Goal: Task Accomplishment & Management: Use online tool/utility

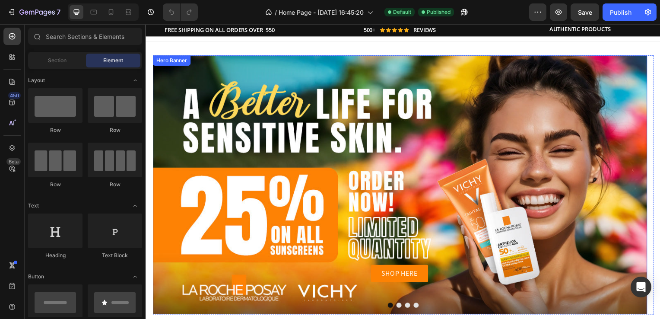
click at [271, 147] on div "SHOP HERE Button" at bounding box center [402, 186] width 498 height 195
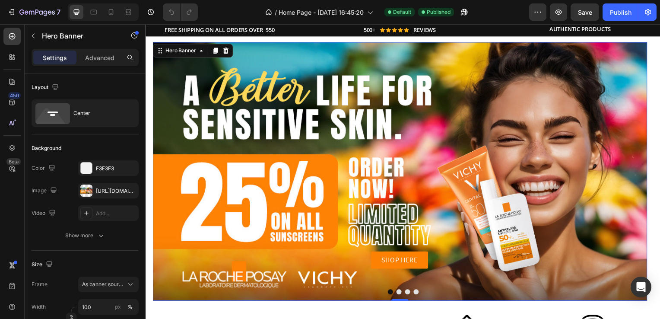
scroll to position [57, 0]
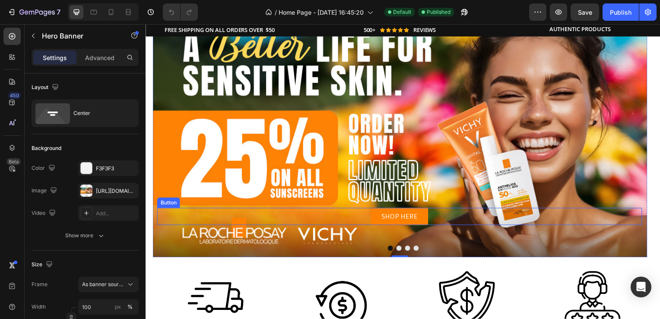
click at [297, 211] on div "SHOP HERE Button" at bounding box center [401, 217] width 489 height 17
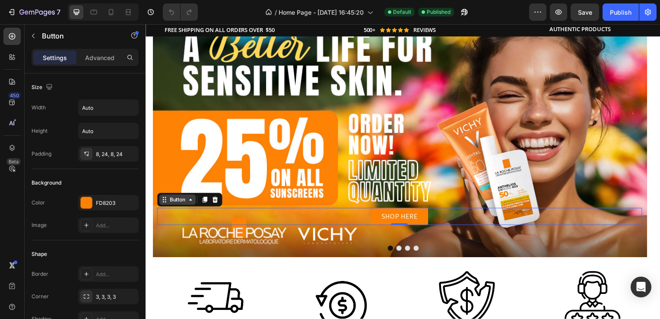
click at [193, 201] on icon at bounding box center [190, 200] width 7 height 7
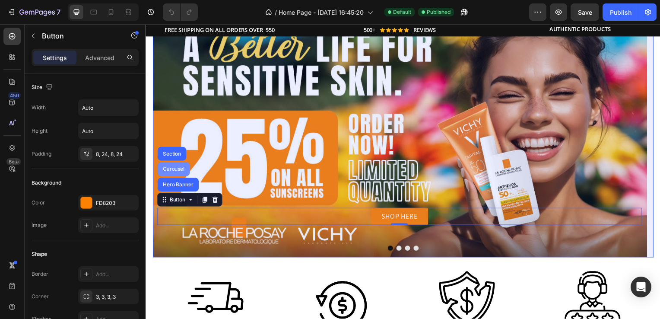
click at [180, 168] on div "Carousel" at bounding box center [173, 170] width 25 height 5
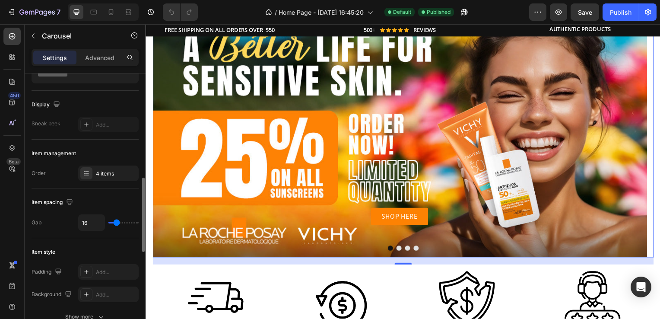
scroll to position [0, 0]
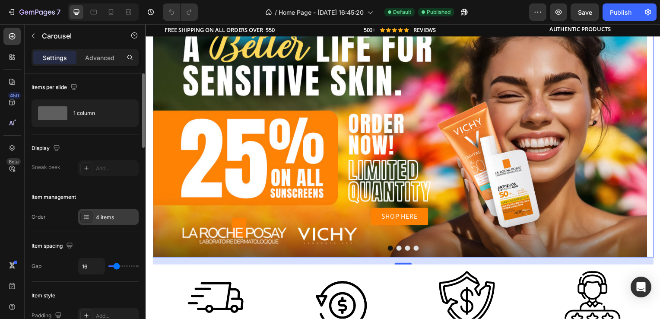
click at [84, 219] on icon at bounding box center [86, 216] width 7 height 7
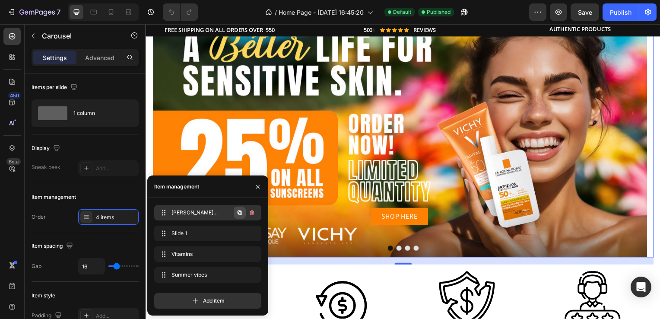
click at [243, 213] on icon "button" at bounding box center [239, 212] width 7 height 7
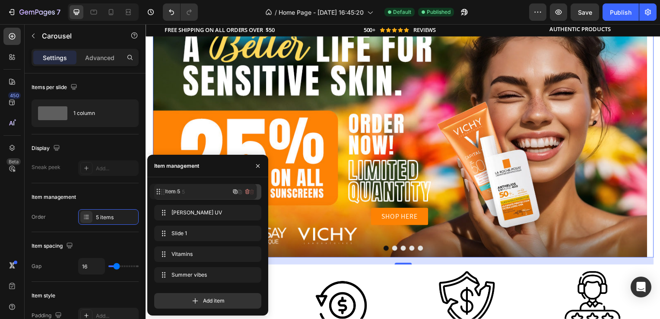
drag, startPoint x: 162, startPoint y: 208, endPoint x: 157, endPoint y: 189, distance: 20.0
click at [185, 189] on span "Item 5" at bounding box center [196, 192] width 49 height 8
click at [188, 190] on span "Item 5" at bounding box center [202, 192] width 64 height 8
click at [182, 190] on span "Item 5" at bounding box center [196, 192] width 49 height 8
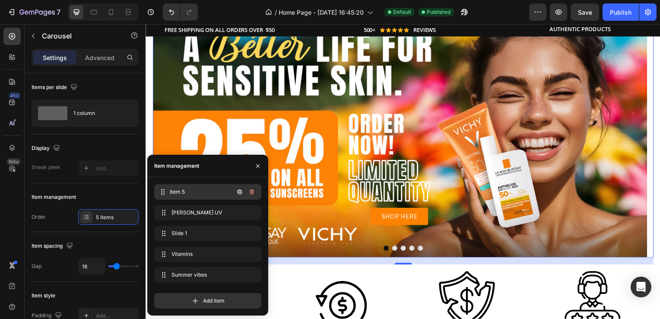
click at [182, 190] on span "Item 5" at bounding box center [202, 192] width 64 height 8
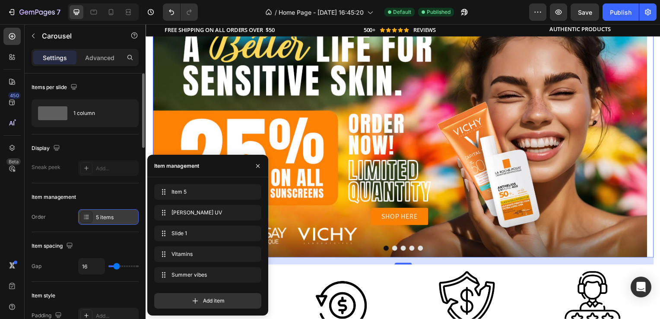
click at [112, 216] on div "5 items" at bounding box center [116, 217] width 41 height 8
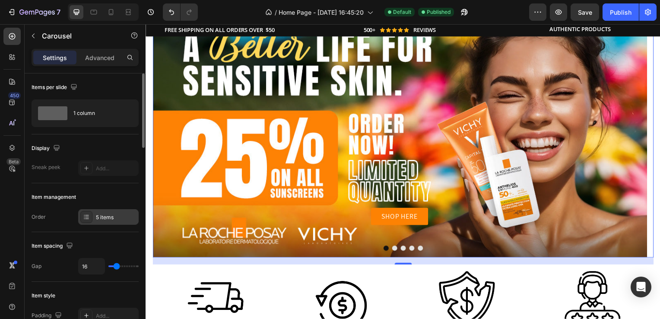
click at [115, 217] on div "5 items" at bounding box center [116, 217] width 41 height 8
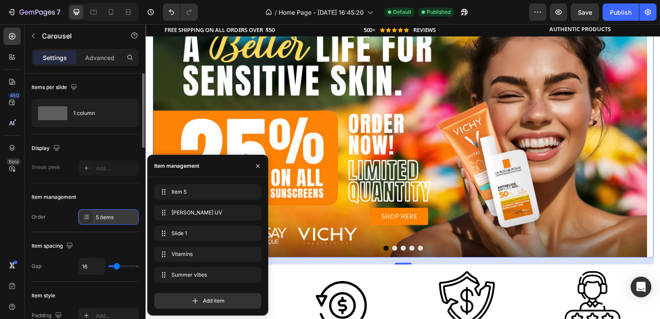
click at [115, 217] on div "5 items" at bounding box center [116, 217] width 41 height 8
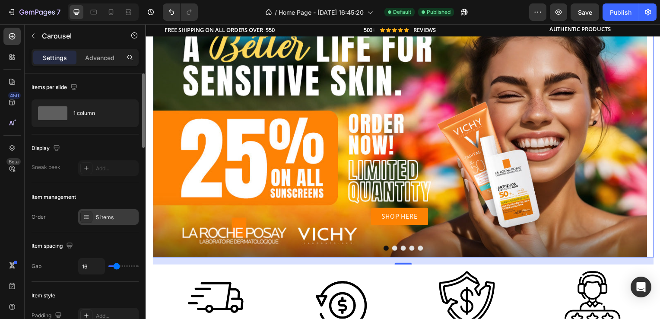
click at [99, 218] on div "5 items" at bounding box center [116, 217] width 41 height 8
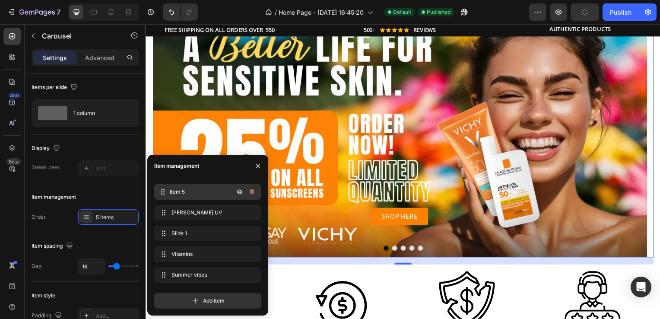
click at [178, 190] on span "Item 5" at bounding box center [202, 192] width 64 height 8
drag, startPoint x: 176, startPoint y: 188, endPoint x: 224, endPoint y: 198, distance: 49.0
click at [224, 198] on div "Item 5 Item 5" at bounding box center [207, 192] width 107 height 16
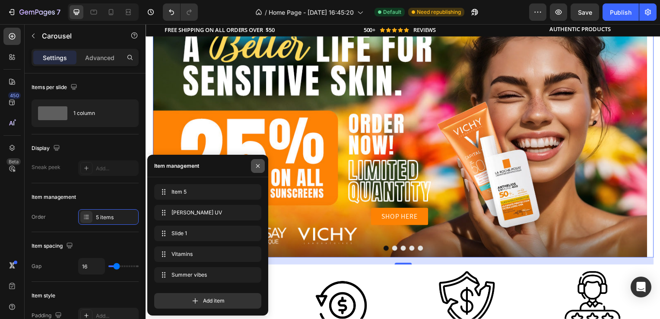
drag, startPoint x: 256, startPoint y: 167, endPoint x: 11, endPoint y: 158, distance: 245.2
click at [256, 167] on icon "button" at bounding box center [258, 165] width 7 height 7
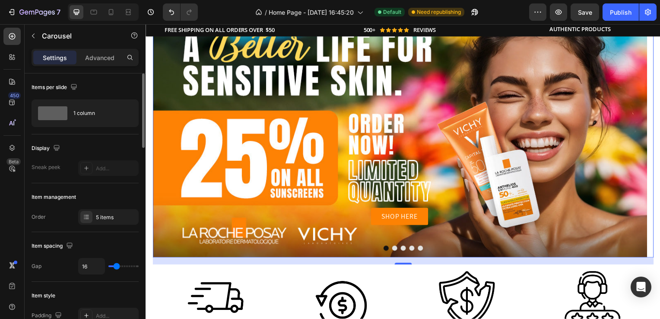
click at [120, 192] on div "Item management" at bounding box center [85, 197] width 107 height 14
click at [87, 216] on icon at bounding box center [86, 216] width 7 height 7
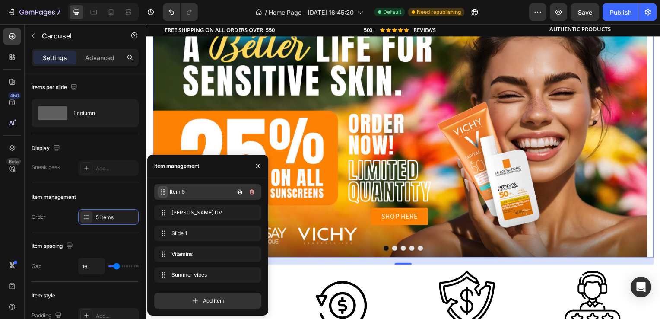
click at [161, 194] on icon at bounding box center [162, 191] width 7 height 7
click at [180, 165] on div "Item management" at bounding box center [176, 166] width 45 height 8
click at [219, 161] on div "Item management" at bounding box center [207, 166] width 121 height 22
click at [181, 161] on div "Item management" at bounding box center [176, 166] width 45 height 14
drag, startPoint x: 256, startPoint y: 163, endPoint x: 111, endPoint y: 141, distance: 146.9
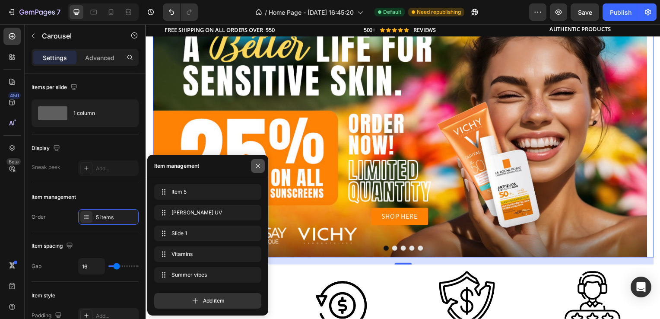
click at [256, 163] on icon "button" at bounding box center [258, 165] width 7 height 7
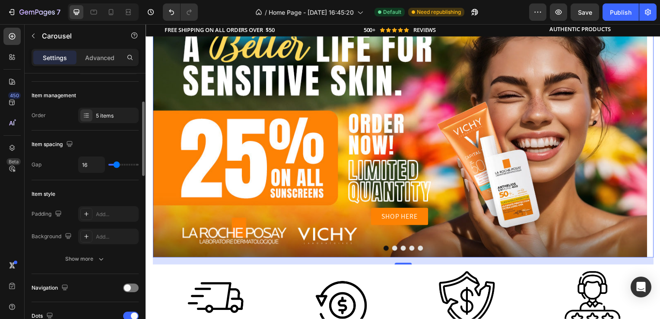
scroll to position [130, 0]
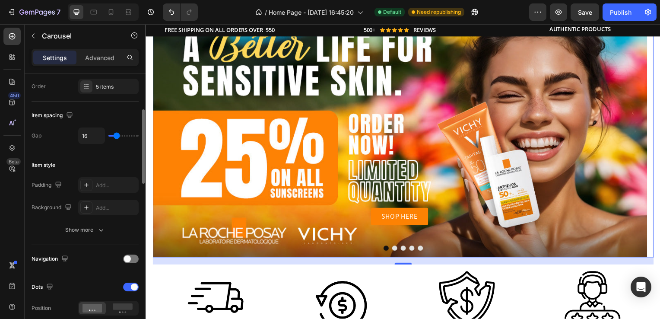
click at [222, 137] on div "SHOP HERE Button" at bounding box center [402, 128] width 498 height 195
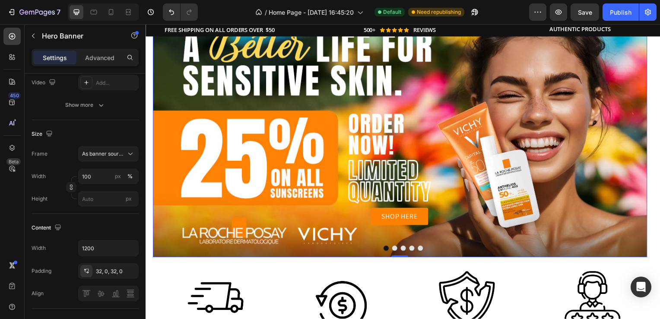
scroll to position [0, 0]
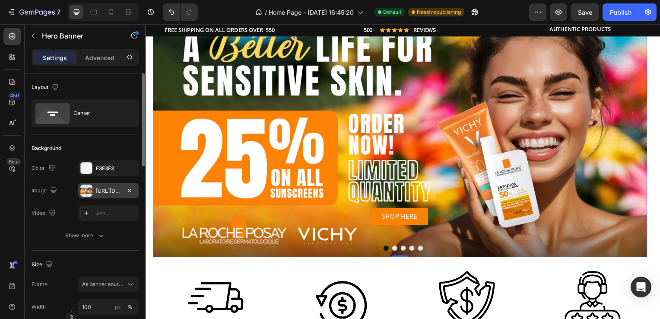
click at [114, 189] on div "[URL][DOMAIN_NAME]" at bounding box center [108, 191] width 25 height 8
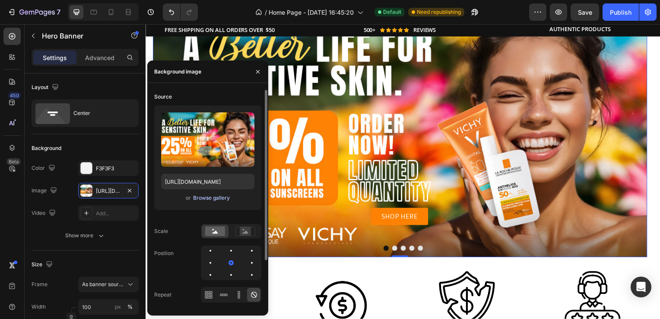
click at [217, 196] on div "Browse gallery" at bounding box center [211, 198] width 37 height 8
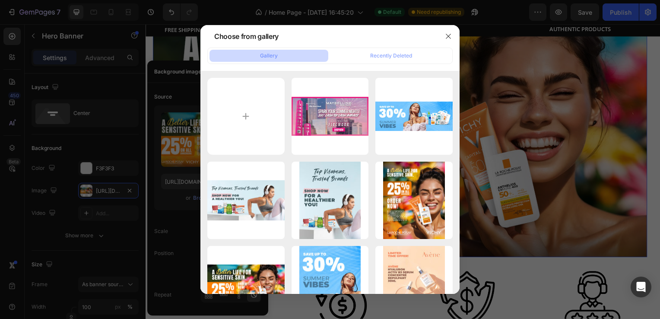
click at [280, 53] on button "Gallery" at bounding box center [269, 56] width 119 height 12
click at [241, 56] on button "Gallery" at bounding box center [269, 56] width 119 height 12
click at [287, 57] on button "Gallery" at bounding box center [269, 56] width 119 height 12
click at [452, 34] on button "button" at bounding box center [449, 36] width 14 height 14
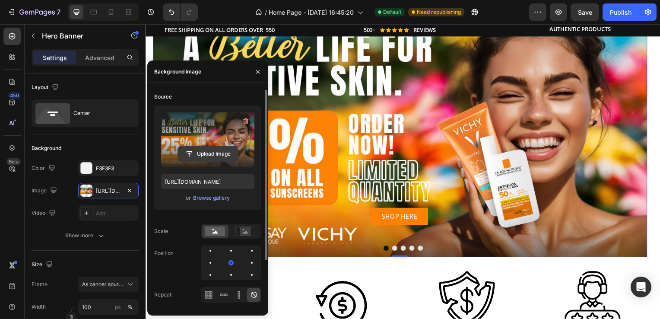
click at [194, 150] on input "file" at bounding box center [208, 153] width 60 height 15
click at [207, 152] on input "file" at bounding box center [208, 153] width 60 height 15
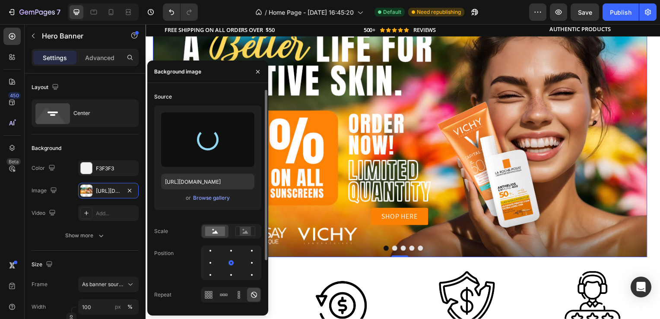
type input "[URL][DOMAIN_NAME]"
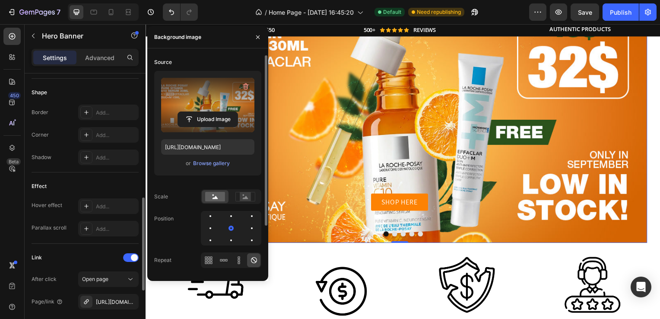
scroll to position [515, 0]
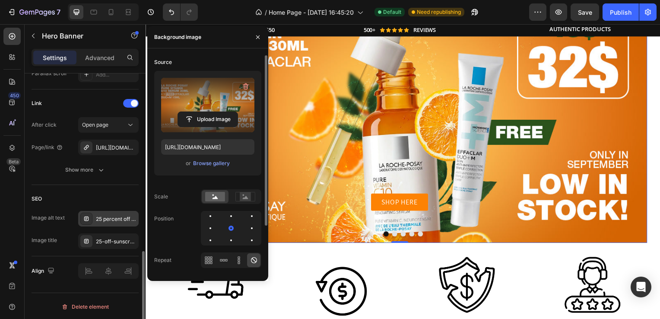
click at [112, 215] on div "25 percent off all sunscreens including [PERSON_NAME]-Posay Anthelios and Vichy…" at bounding box center [116, 219] width 41 height 8
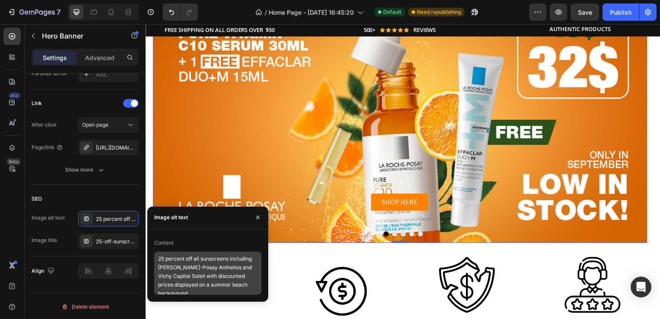
scroll to position [0, 0]
click at [204, 276] on textarea "25 percent off all sunscreens including [PERSON_NAME]-Posay Anthelios and Vichy…" at bounding box center [207, 272] width 107 height 43
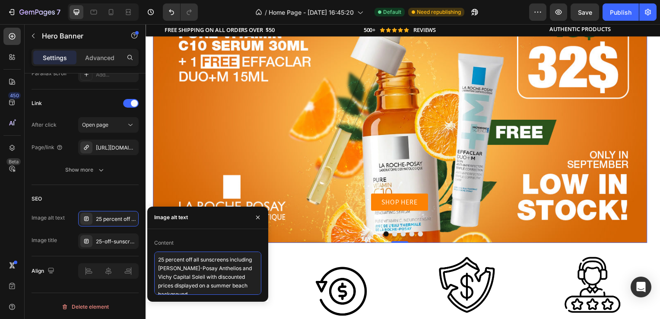
paste textarea "[PERSON_NAME]-Posay Pure Vitamin C10 Serum 30ml with free Effaclar Duo+M 15ml –…"
type textarea "[PERSON_NAME]-Posay Pure Vitamin C10 Serum 30ml with free Effaclar Duo+M 15ml –…"
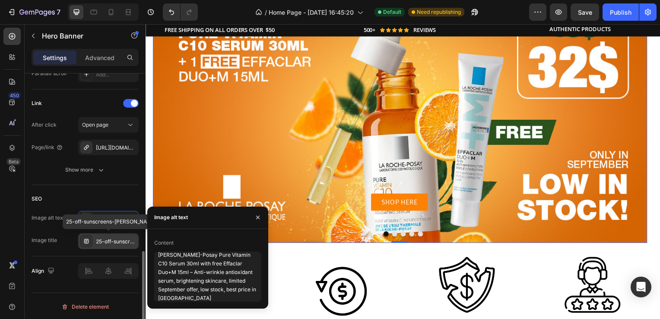
click at [119, 233] on div "25-off-sunscreens-[PERSON_NAME]-[GEOGRAPHIC_DATA]" at bounding box center [108, 241] width 60 height 16
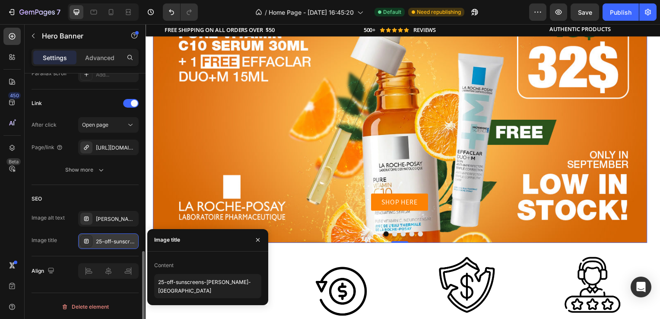
click at [118, 238] on div "25-off-sunscreens-[PERSON_NAME]-[GEOGRAPHIC_DATA]" at bounding box center [116, 242] width 41 height 8
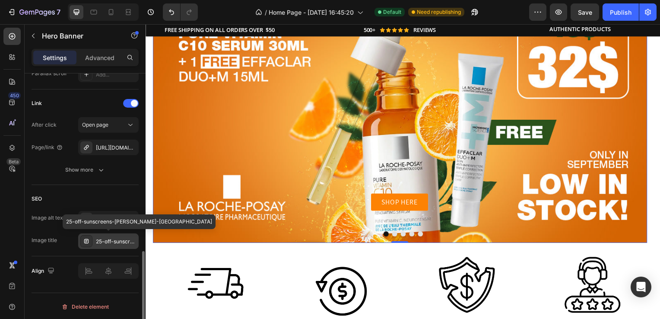
click at [118, 238] on div "25-off-sunscreens-[PERSON_NAME]-[GEOGRAPHIC_DATA]" at bounding box center [116, 242] width 41 height 8
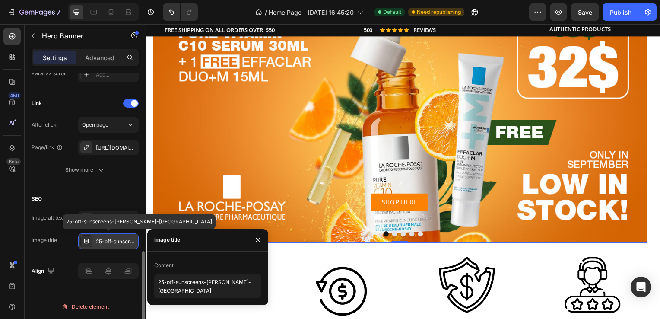
click at [118, 238] on div "25-off-sunscreens-[PERSON_NAME]-[GEOGRAPHIC_DATA]" at bounding box center [116, 242] width 41 height 8
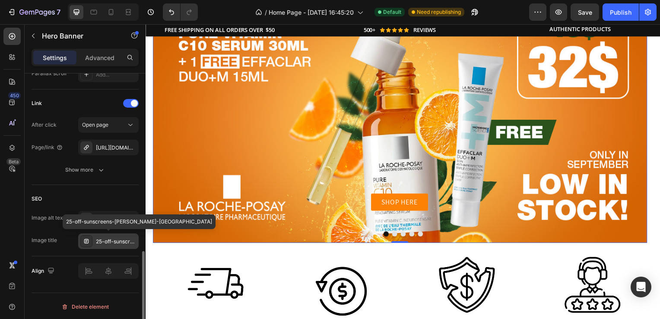
click at [118, 238] on div "25-off-sunscreens-[PERSON_NAME]-[GEOGRAPHIC_DATA]" at bounding box center [116, 242] width 41 height 8
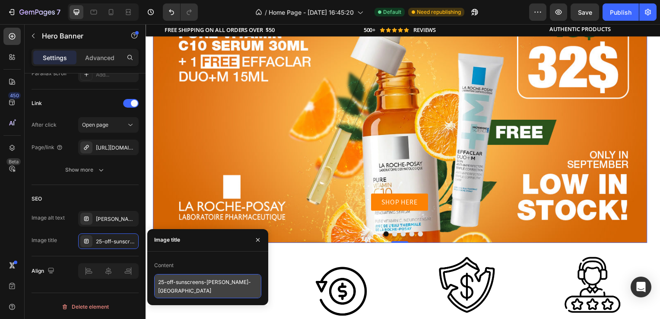
click at [225, 287] on textarea "25-off-sunscreens-[PERSON_NAME]-[GEOGRAPHIC_DATA]" at bounding box center [207, 286] width 107 height 24
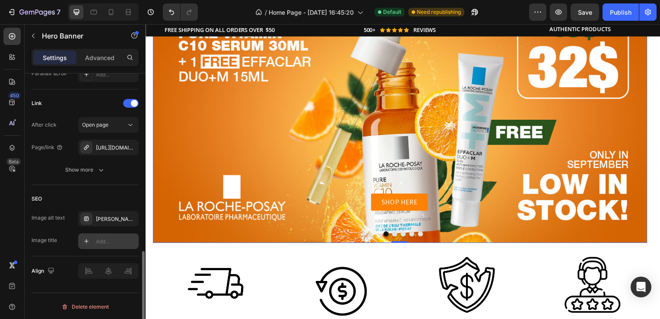
click at [86, 238] on icon at bounding box center [86, 241] width 7 height 7
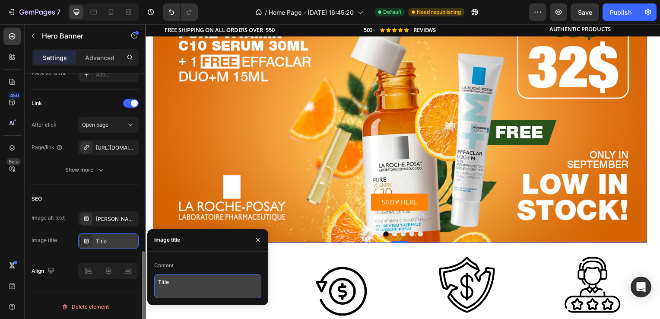
click at [200, 286] on textarea "Title" at bounding box center [207, 286] width 107 height 24
click at [197, 285] on textarea "Title" at bounding box center [207, 286] width 107 height 24
paste textarea "[PERSON_NAME]-Posay Pure Vitamin C10 Serum 30ml + Free Effaclar Duo+M 15ml | Se…"
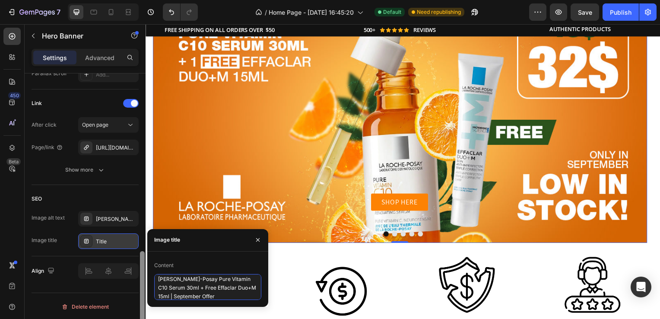
type textarea "[PERSON_NAME]-Posay Pure Vitamin C10 Serum 30ml + Free Effaclar Duo+M 15ml | Se…"
click at [140, 185] on div at bounding box center [142, 208] width 6 height 270
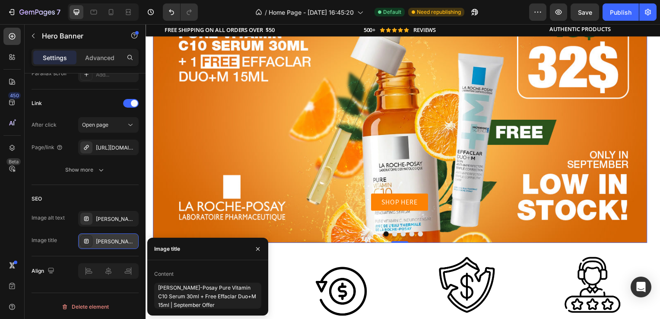
scroll to position [244, 0]
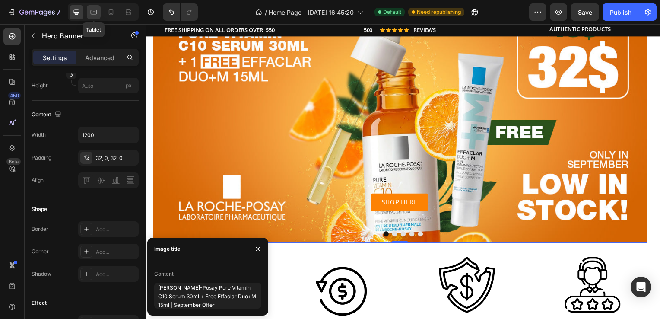
click at [97, 10] on icon at bounding box center [93, 12] width 9 height 9
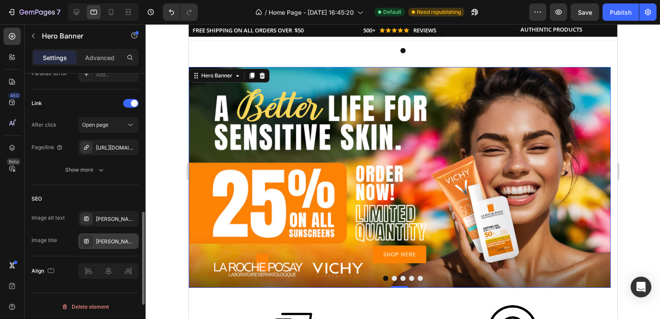
scroll to position [442, 0]
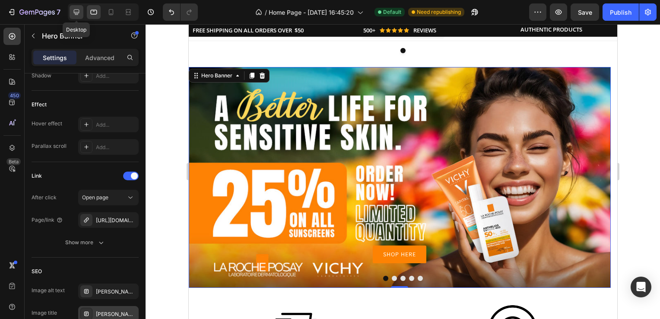
click at [80, 8] on icon at bounding box center [76, 12] width 9 height 9
type input "1200"
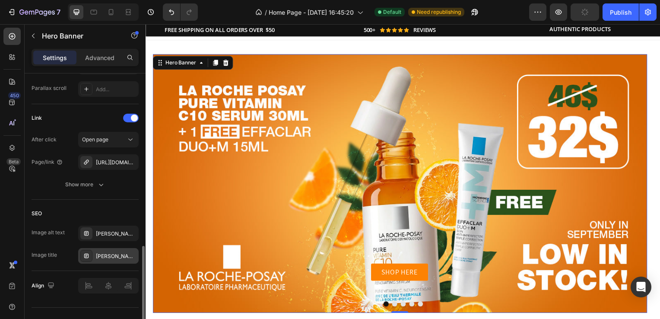
scroll to position [515, 0]
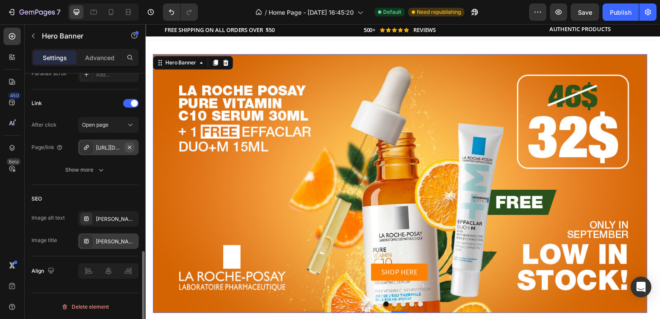
click at [132, 144] on icon "button" at bounding box center [129, 147] width 7 height 7
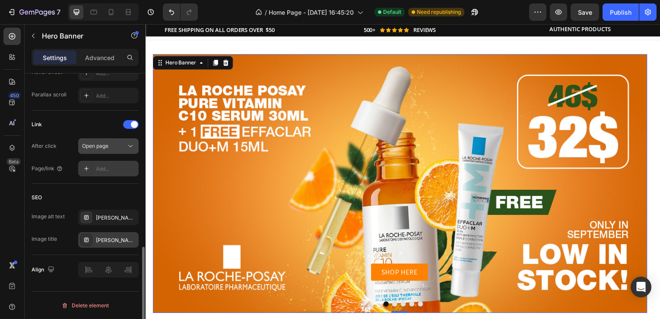
scroll to position [492, 0]
click at [86, 172] on icon at bounding box center [86, 169] width 7 height 7
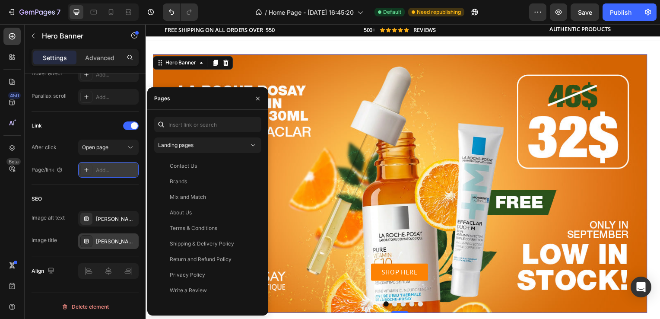
click at [97, 167] on div "Add..." at bounding box center [116, 170] width 41 height 8
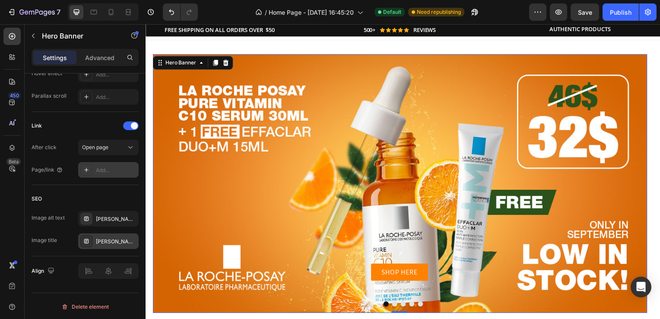
click at [107, 169] on div "Add..." at bounding box center [116, 170] width 41 height 8
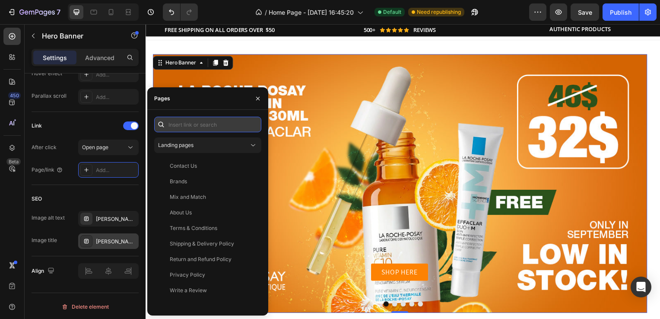
click at [187, 122] on input "text" at bounding box center [207, 125] width 107 height 16
paste input "[URL][DOMAIN_NAME][PERSON_NAME][MEDICAL_DATA]"
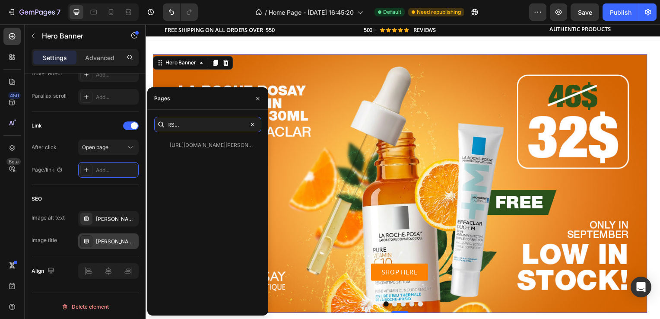
type input "[URL][DOMAIN_NAME][PERSON_NAME][MEDICAL_DATA]"
click at [208, 186] on div "[URL][DOMAIN_NAME][PERSON_NAME][MEDICAL_DATA] View" at bounding box center [207, 222] width 107 height 171
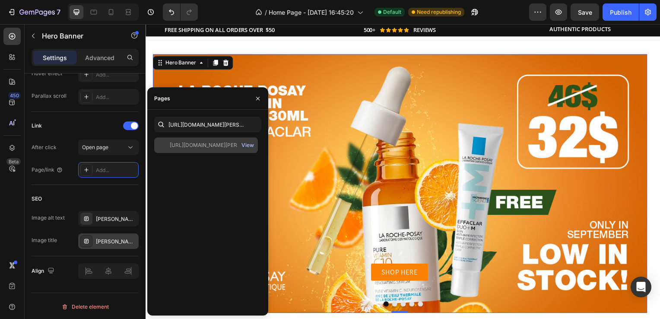
click at [245, 144] on div "View" at bounding box center [248, 145] width 13 height 8
click at [256, 99] on icon "button" at bounding box center [257, 98] width 3 height 3
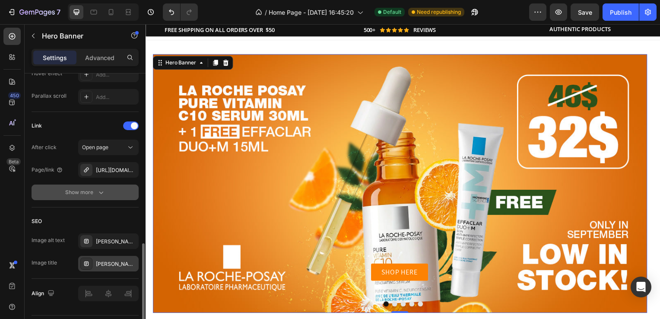
click at [102, 193] on icon "button" at bounding box center [101, 192] width 9 height 9
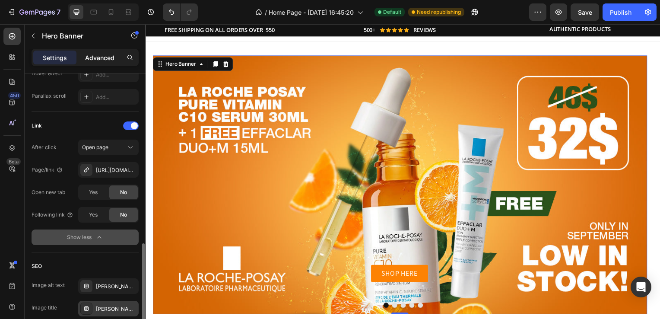
click at [97, 60] on p "Advanced" at bounding box center [99, 57] width 29 height 9
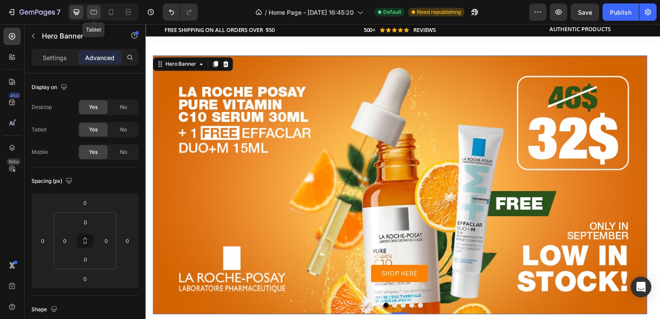
click at [87, 10] on div at bounding box center [94, 12] width 14 height 14
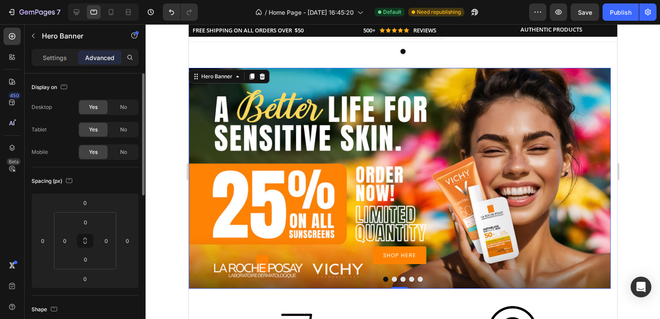
scroll to position [13, 0]
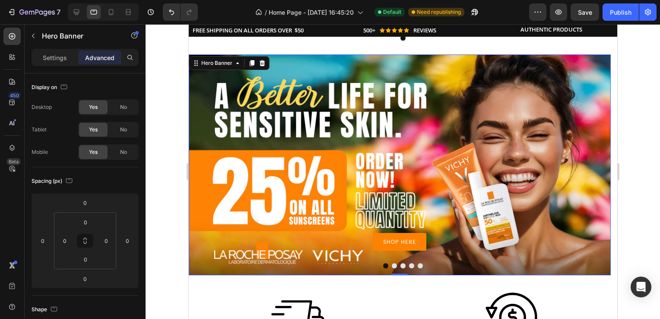
click at [287, 113] on div "SHOP HERE Button" at bounding box center [399, 165] width 408 height 172
click at [63, 59] on p "Settings" at bounding box center [55, 57] width 24 height 9
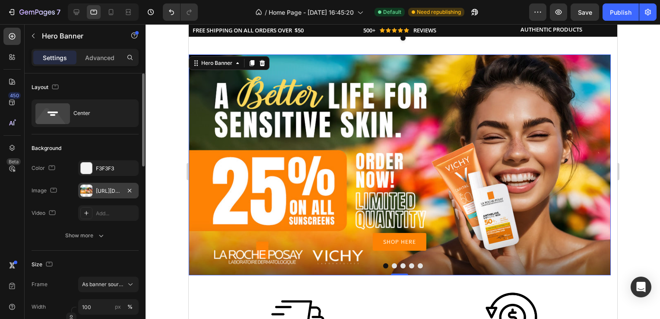
click at [111, 190] on div "[URL][DOMAIN_NAME]" at bounding box center [108, 191] width 25 height 8
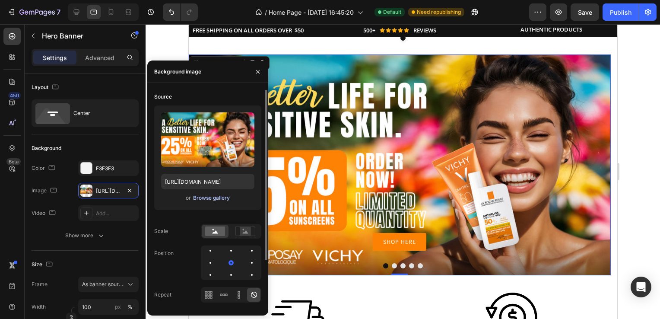
click at [211, 199] on div "Browse gallery" at bounding box center [211, 198] width 37 height 8
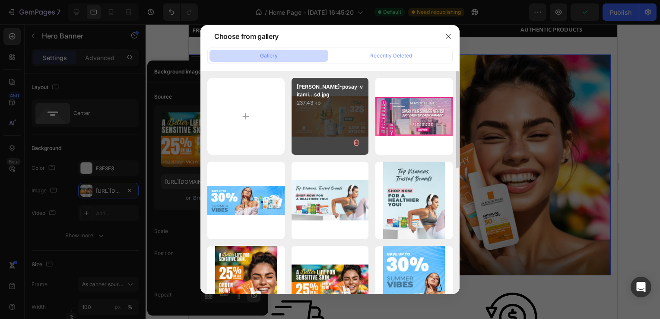
click at [318, 130] on div "[PERSON_NAME]-posay-vitami...sd.jpg 237.43 kb" at bounding box center [330, 116] width 77 height 77
type input "[URL][DOMAIN_NAME]"
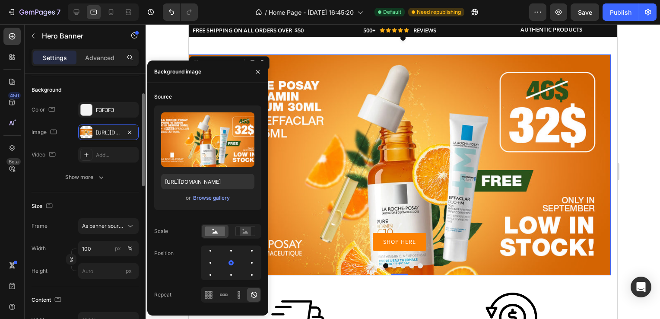
scroll to position [0, 0]
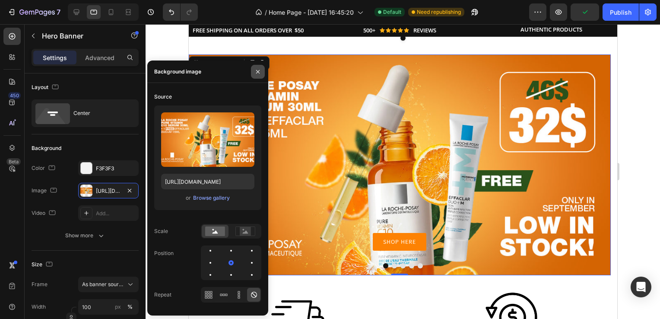
drag, startPoint x: 256, startPoint y: 72, endPoint x: 3, endPoint y: 71, distance: 252.8
click at [256, 72] on icon "button" at bounding box center [258, 71] width 7 height 7
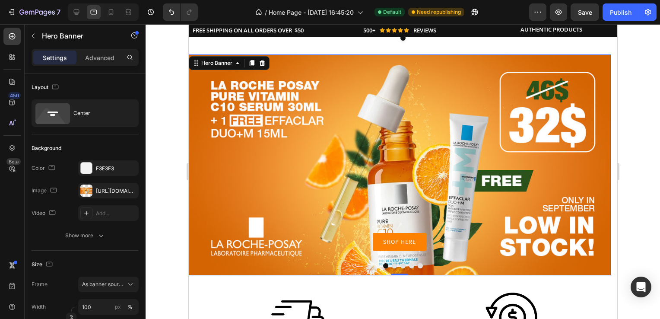
click at [261, 179] on div "SHOP HERE Button" at bounding box center [399, 165] width 408 height 172
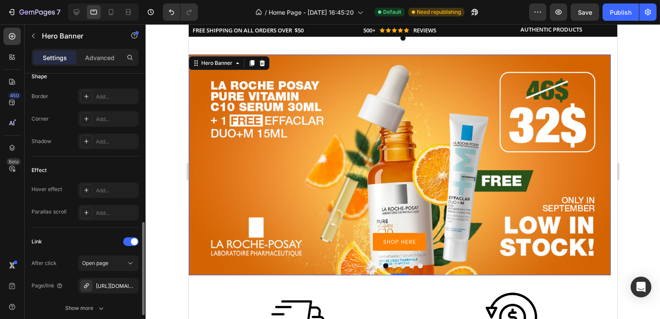
scroll to position [515, 0]
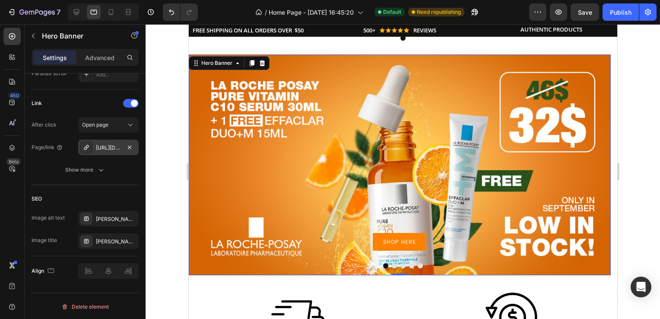
click at [109, 144] on div "[URL][DOMAIN_NAME][PERSON_NAME][MEDICAL_DATA]" at bounding box center [108, 148] width 25 height 8
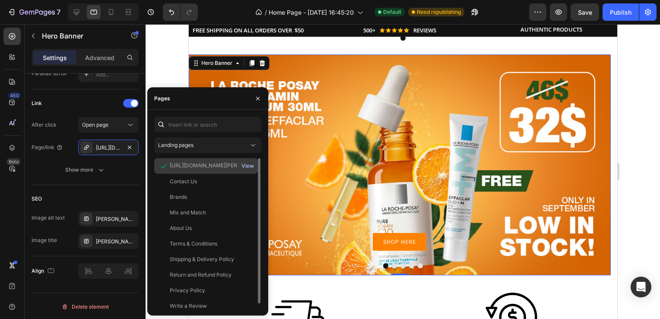
click at [245, 165] on div "View" at bounding box center [248, 166] width 13 height 8
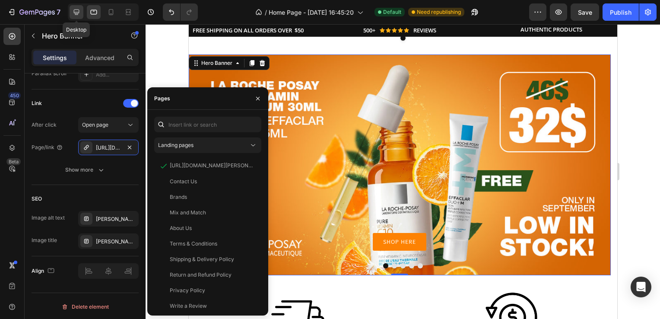
click at [79, 10] on icon at bounding box center [77, 13] width 6 height 6
type input "1200"
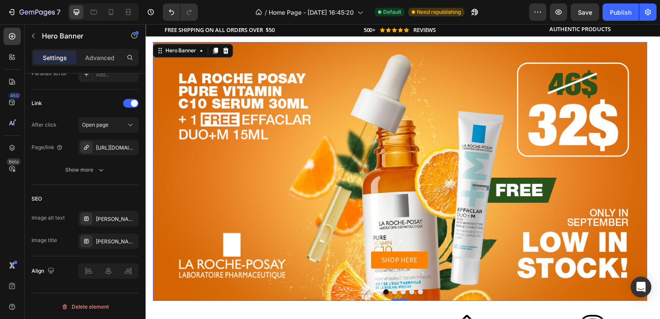
scroll to position [1, 0]
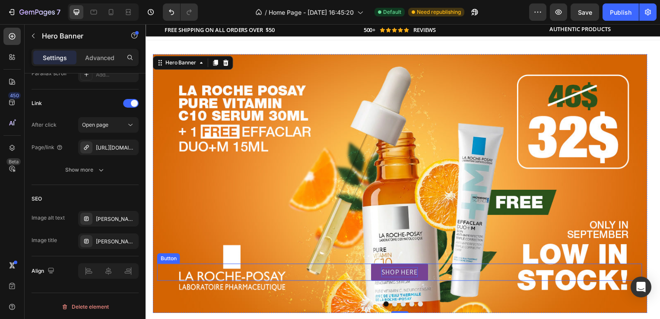
click at [386, 273] on p "SHOP HERE" at bounding box center [401, 274] width 37 height 10
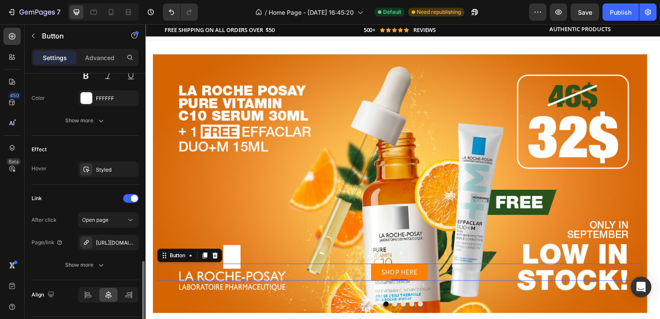
scroll to position [415, 0]
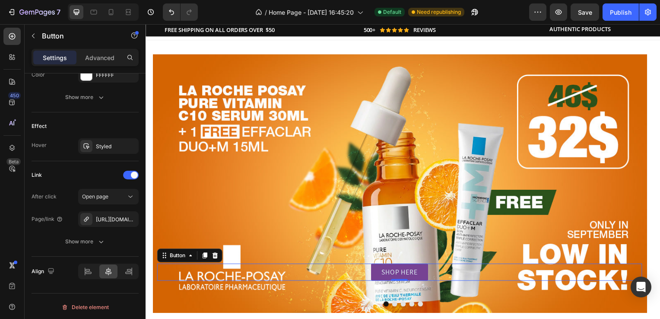
click at [376, 271] on link "SHOP HERE" at bounding box center [400, 273] width 57 height 17
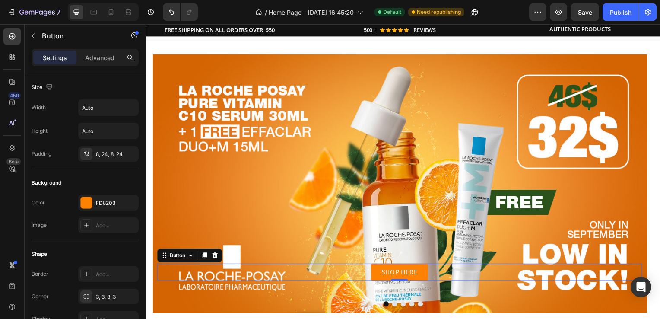
click at [51, 56] on p "Settings" at bounding box center [55, 57] width 24 height 9
click at [99, 60] on p "Advanced" at bounding box center [99, 57] width 29 height 9
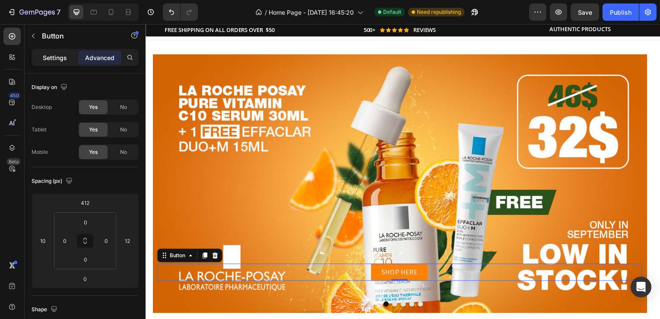
click at [61, 54] on p "Settings" at bounding box center [55, 57] width 24 height 9
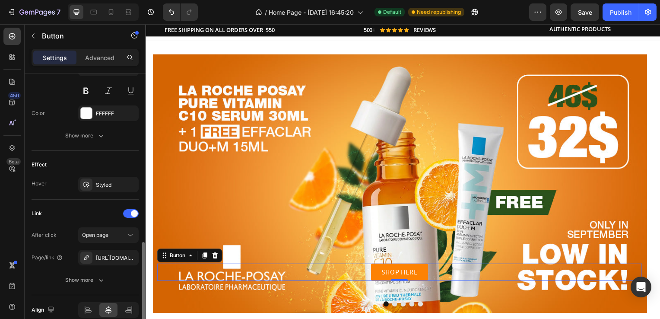
scroll to position [391, 0]
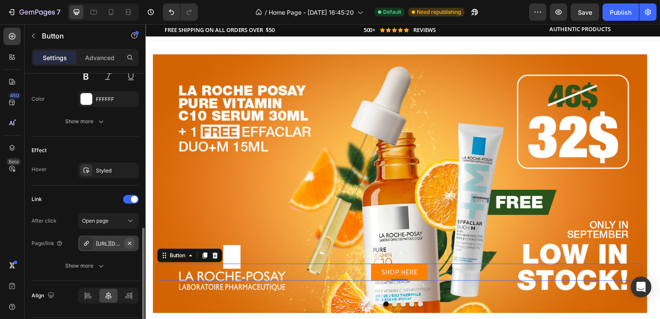
click at [131, 240] on icon "button" at bounding box center [129, 243] width 7 height 7
click at [119, 240] on div "Add..." at bounding box center [116, 244] width 41 height 8
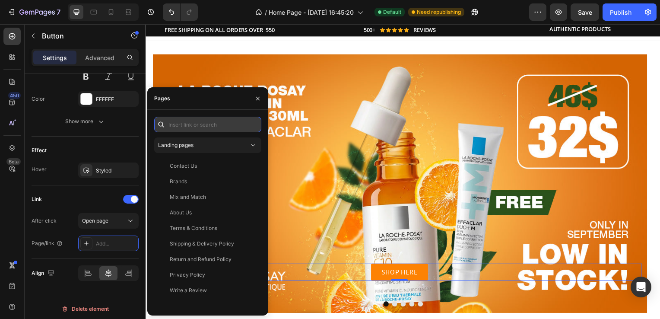
click at [195, 121] on input "text" at bounding box center [207, 125] width 107 height 16
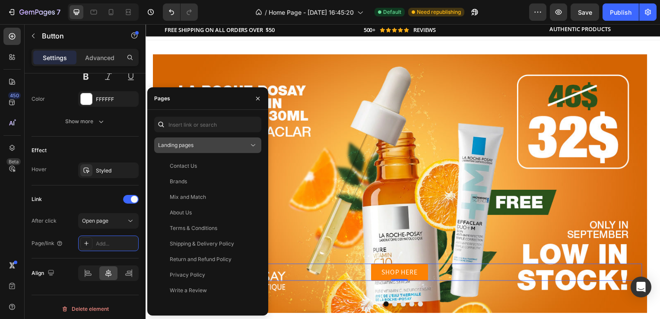
click at [194, 150] on button "Landing pages" at bounding box center [207, 145] width 107 height 16
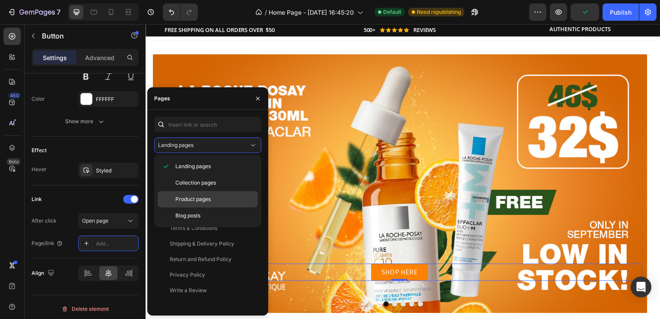
click at [179, 203] on span "Product pages" at bounding box center [192, 199] width 35 height 8
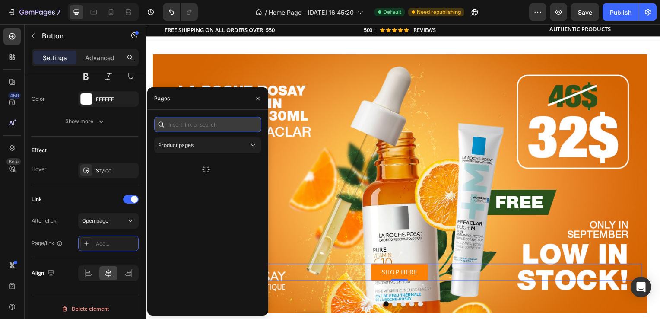
click at [196, 126] on input "text" at bounding box center [207, 125] width 107 height 16
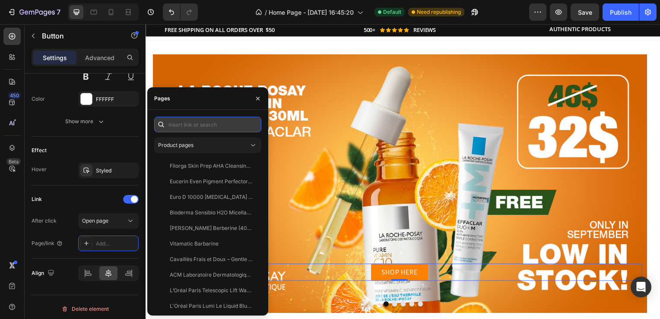
click at [196, 126] on input "text" at bounding box center [207, 125] width 107 height 16
paste input "[URL][DOMAIN_NAME][PERSON_NAME][MEDICAL_DATA]"
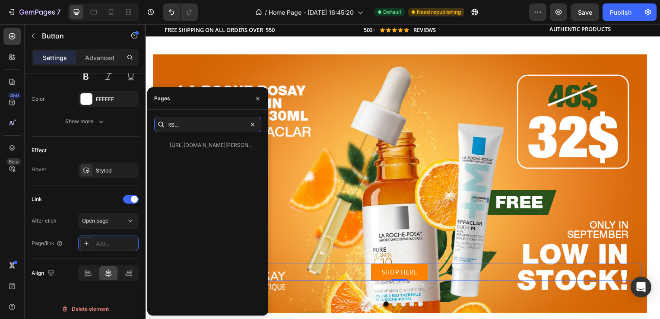
type input "[URL][DOMAIN_NAME][PERSON_NAME][MEDICAL_DATA]"
click at [221, 188] on div "[URL][DOMAIN_NAME][PERSON_NAME][MEDICAL_DATA] View" at bounding box center [207, 222] width 107 height 171
click at [256, 98] on icon "button" at bounding box center [258, 98] width 7 height 7
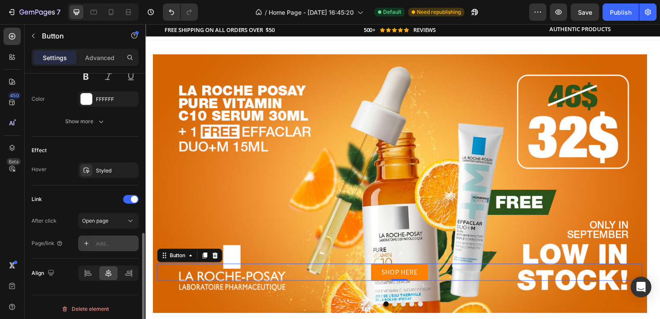
click at [108, 235] on div "Add..." at bounding box center [108, 243] width 60 height 16
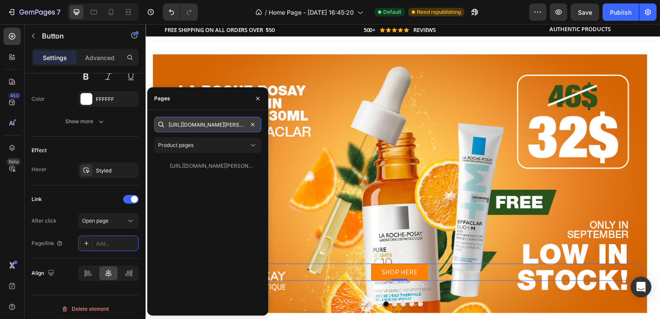
click at [225, 125] on input "[URL][DOMAIN_NAME][PERSON_NAME][MEDICAL_DATA]" at bounding box center [207, 125] width 107 height 16
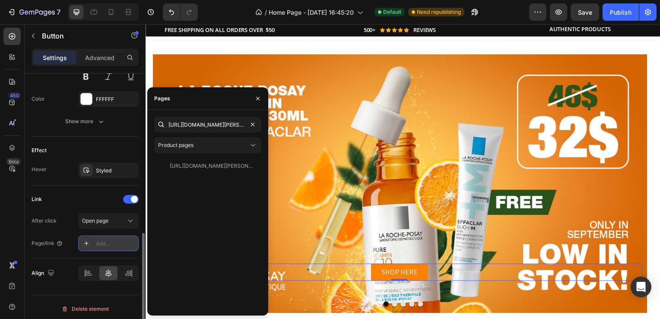
click at [100, 243] on div "Add..." at bounding box center [116, 244] width 41 height 8
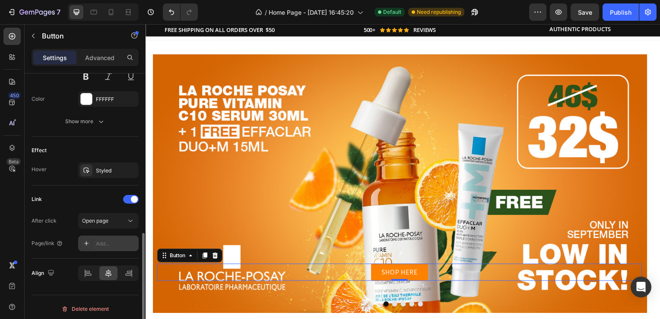
click at [106, 238] on div "Add..." at bounding box center [108, 243] width 60 height 16
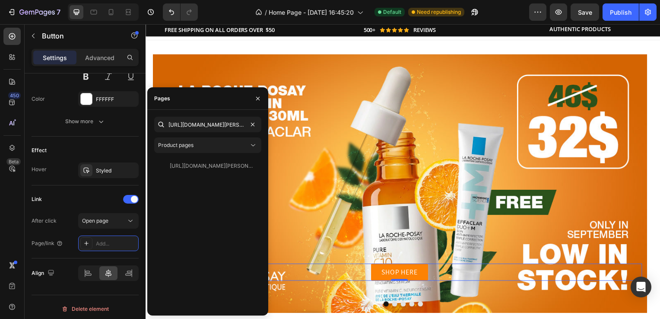
click at [159, 122] on icon at bounding box center [161, 124] width 9 height 9
click at [228, 125] on input "[URL][DOMAIN_NAME][PERSON_NAME][MEDICAL_DATA]" at bounding box center [207, 125] width 107 height 16
click at [228, 147] on div "Product pages" at bounding box center [203, 145] width 91 height 8
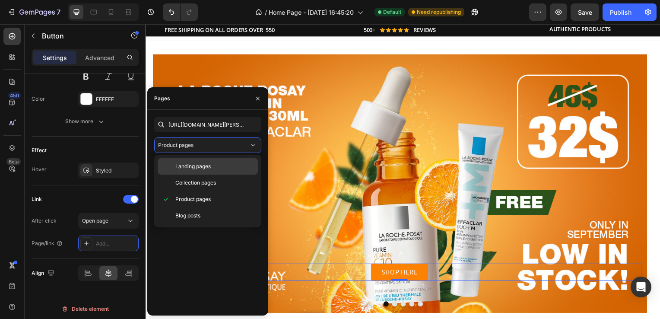
click at [197, 168] on span "Landing pages" at bounding box center [192, 166] width 35 height 8
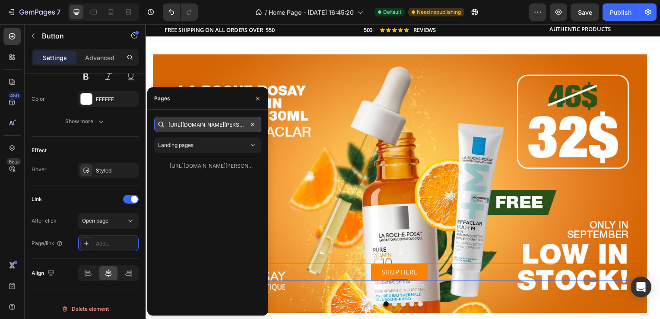
click at [210, 125] on input "[URL][DOMAIN_NAME][PERSON_NAME][MEDICAL_DATA]" at bounding box center [207, 125] width 107 height 16
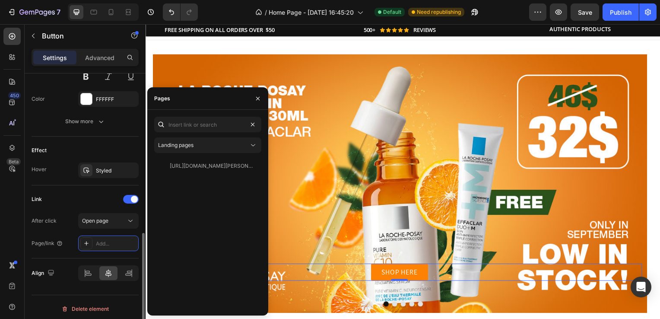
click at [88, 200] on div "Link" at bounding box center [85, 199] width 107 height 14
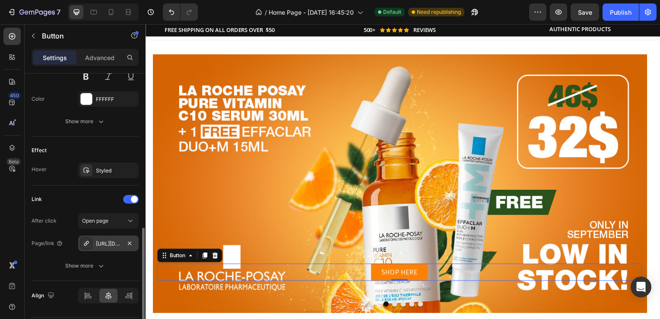
scroll to position [406, 0]
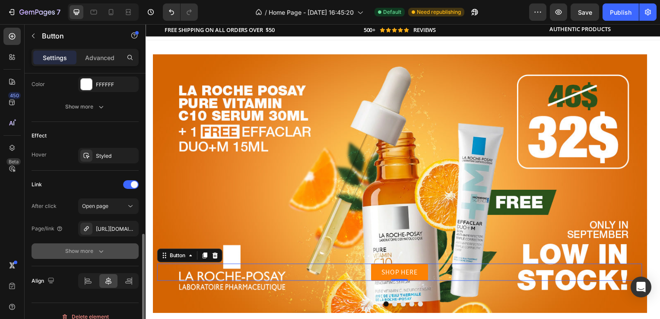
click at [99, 247] on icon "button" at bounding box center [101, 251] width 9 height 9
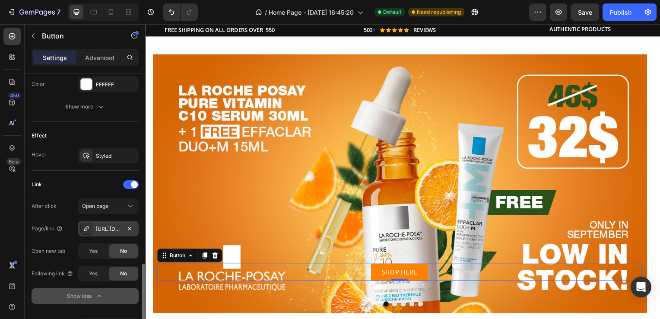
scroll to position [460, 0]
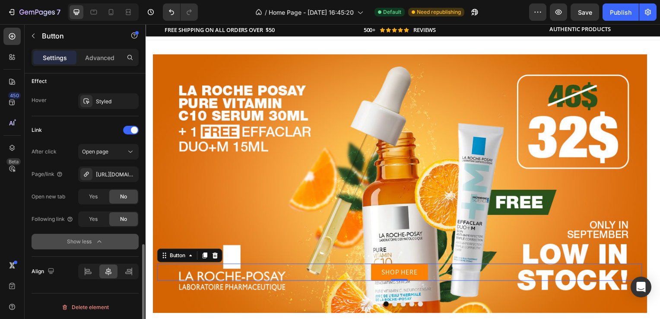
click at [101, 242] on icon "button" at bounding box center [99, 241] width 9 height 9
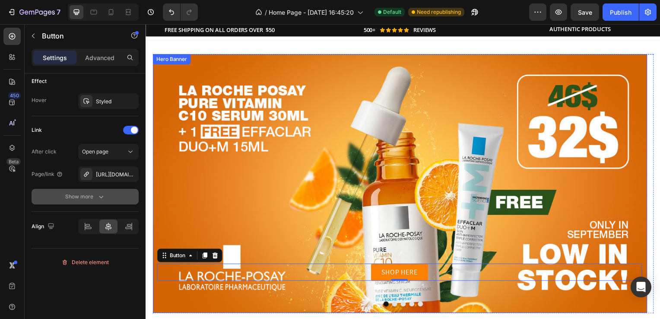
scroll to position [0, 0]
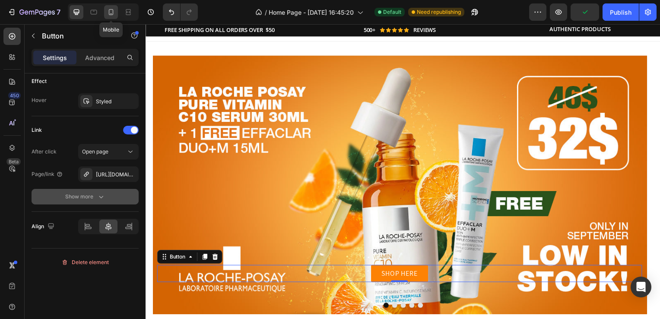
click at [114, 8] on icon at bounding box center [111, 12] width 9 height 9
type input "11"
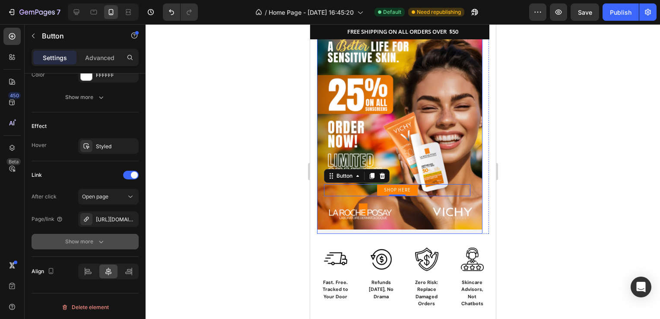
scroll to position [38, 0]
click at [433, 118] on div "SHOP HERE Button 0" at bounding box center [400, 125] width 152 height 141
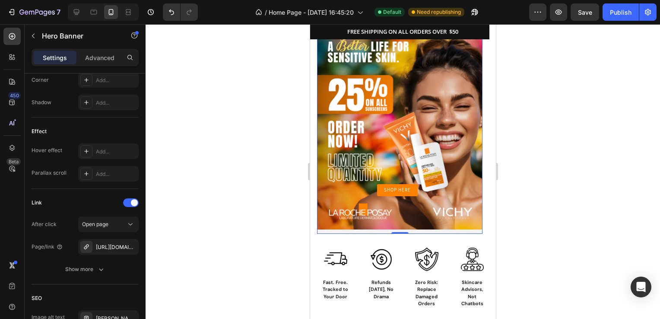
scroll to position [0, 0]
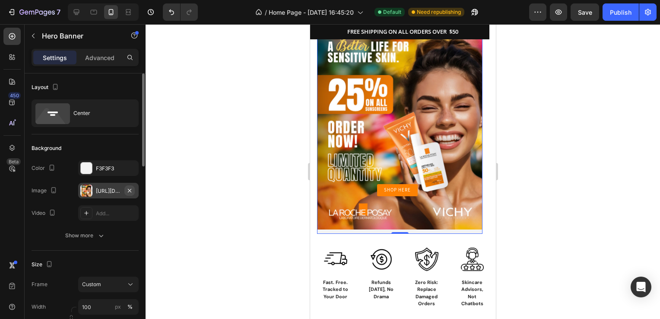
click at [130, 190] on icon "button" at bounding box center [129, 189] width 3 height 3
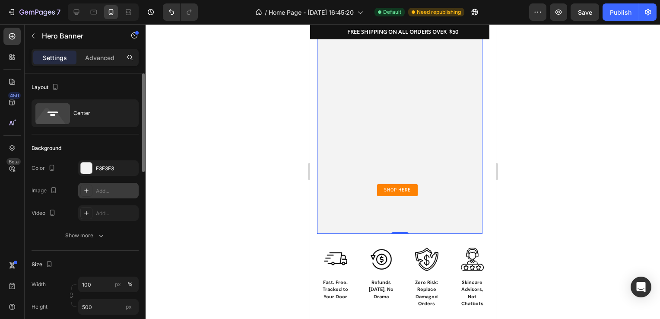
click at [109, 188] on div "Add..." at bounding box center [116, 191] width 41 height 8
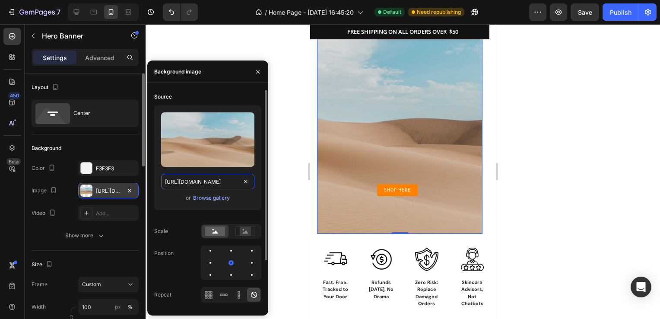
click at [210, 182] on input "[URL][DOMAIN_NAME]" at bounding box center [207, 182] width 93 height 16
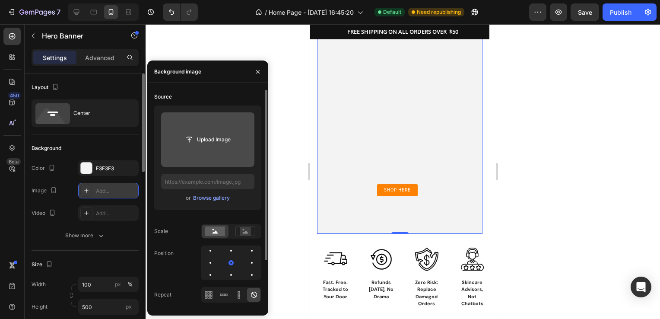
click at [188, 142] on input "file" at bounding box center [208, 139] width 60 height 15
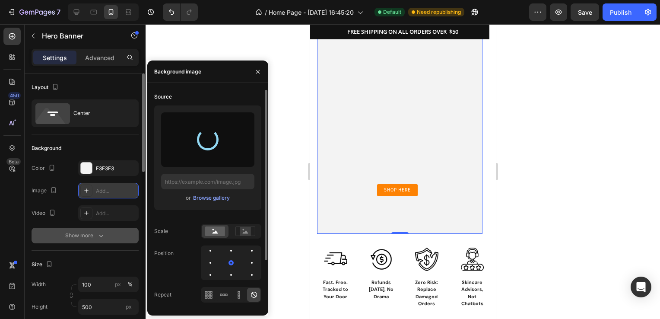
type input "[URL][DOMAIN_NAME]"
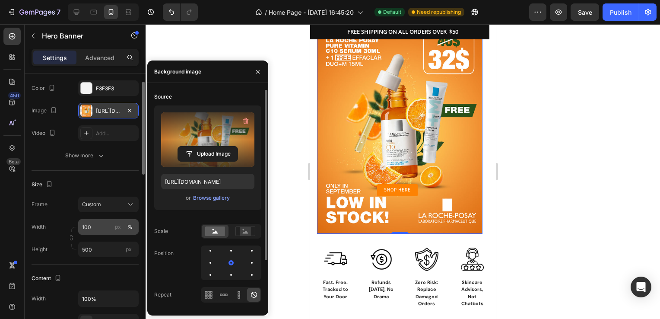
scroll to position [36, 0]
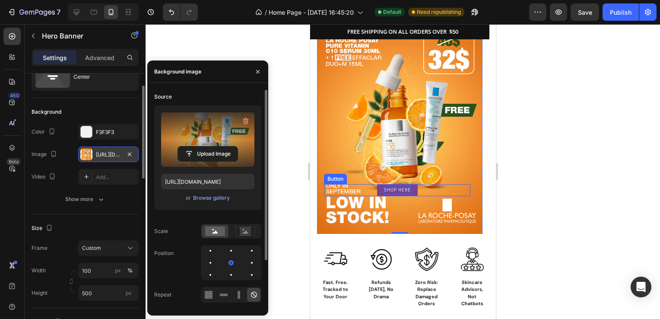
click at [386, 192] on p "SHOP HERE" at bounding box center [397, 190] width 27 height 9
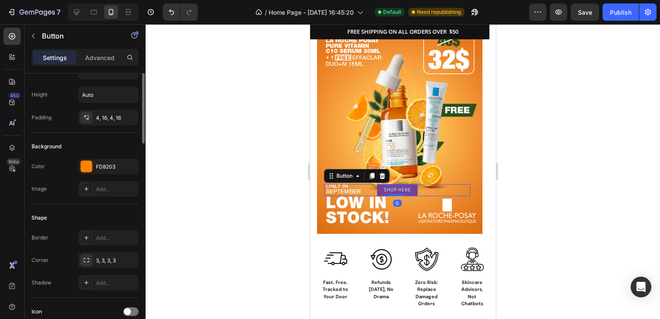
scroll to position [0, 0]
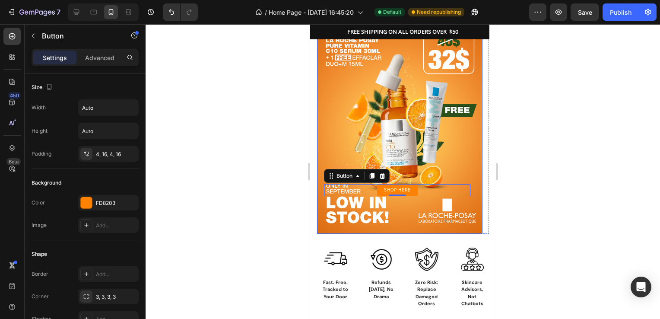
click at [340, 114] on div "SHOP HERE Button 0" at bounding box center [400, 125] width 152 height 141
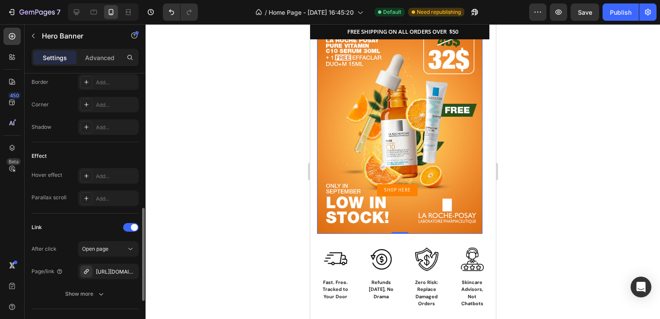
scroll to position [420, 0]
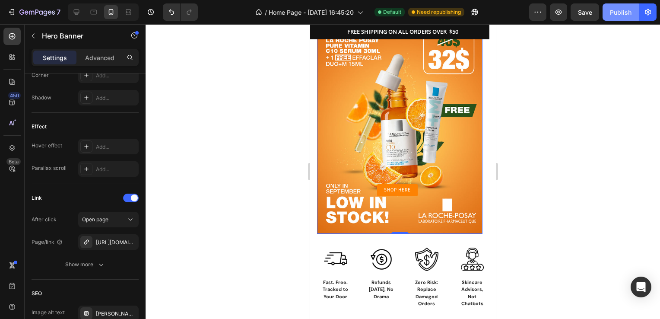
click at [622, 8] on div "Publish" at bounding box center [621, 12] width 22 height 9
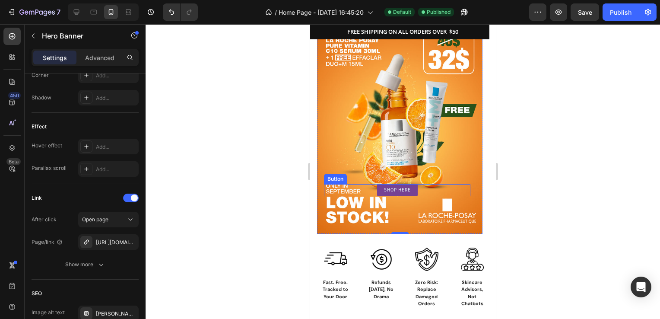
click at [380, 189] on link "SHOP HERE" at bounding box center [397, 190] width 41 height 12
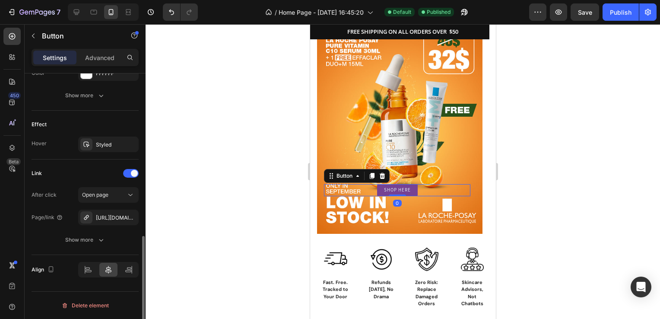
scroll to position [0, 0]
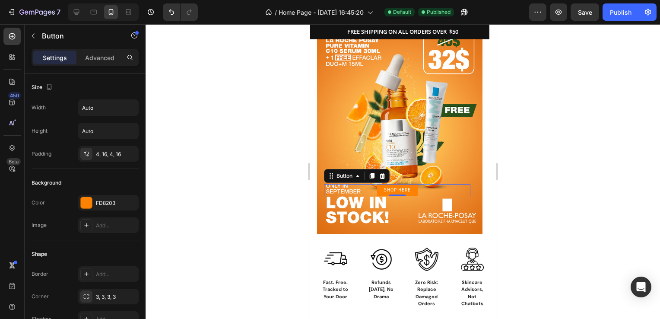
click at [245, 121] on div at bounding box center [403, 171] width 515 height 295
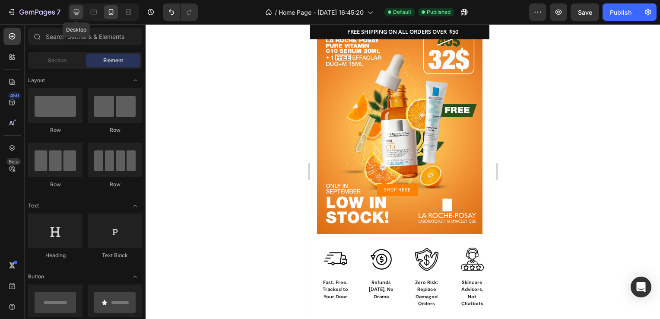
click at [74, 11] on icon at bounding box center [77, 13] width 6 height 6
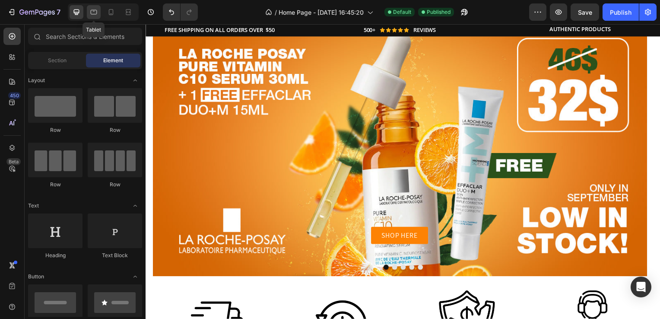
click at [98, 12] on div at bounding box center [94, 12] width 14 height 14
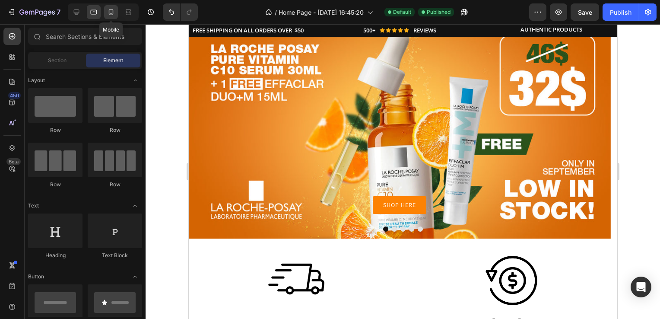
click at [108, 9] on icon at bounding box center [111, 12] width 9 height 9
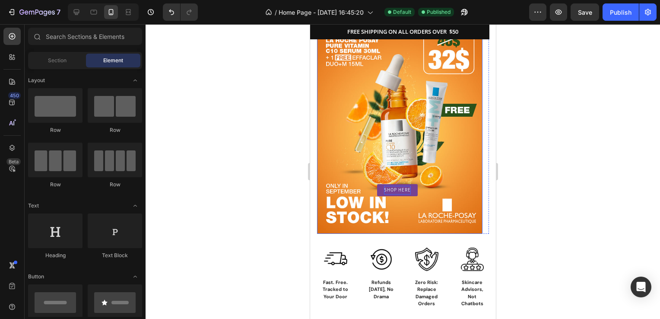
click at [399, 193] on p "SHOP HERE" at bounding box center [397, 190] width 27 height 9
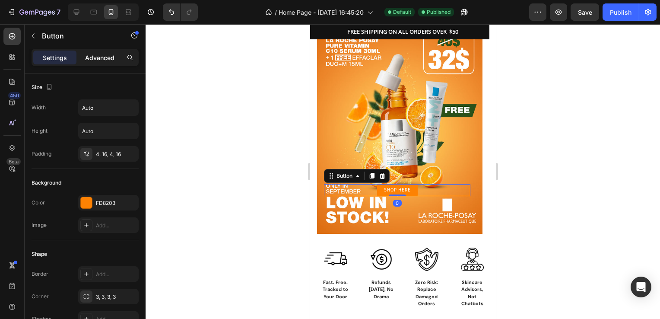
click at [99, 54] on p "Advanced" at bounding box center [99, 57] width 29 height 9
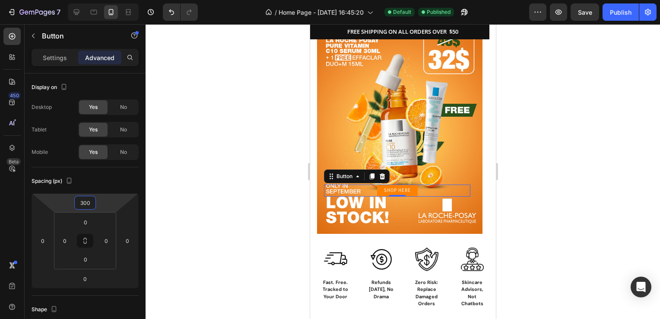
drag, startPoint x: 97, startPoint y: 203, endPoint x: 104, endPoint y: 203, distance: 6.9
click at [104, 0] on html "7 / Home Page - [DATE] 16:45:20 Default Published Preview Save Publish 450 Beta…" at bounding box center [330, 0] width 660 height 0
click at [169, 12] on icon "Undo/Redo" at bounding box center [171, 12] width 9 height 9
click at [170, 13] on icon "Undo/Redo" at bounding box center [171, 12] width 9 height 9
type input "298"
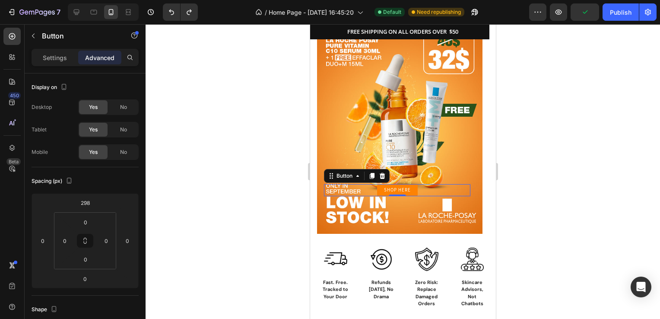
click at [192, 203] on div at bounding box center [403, 171] width 515 height 295
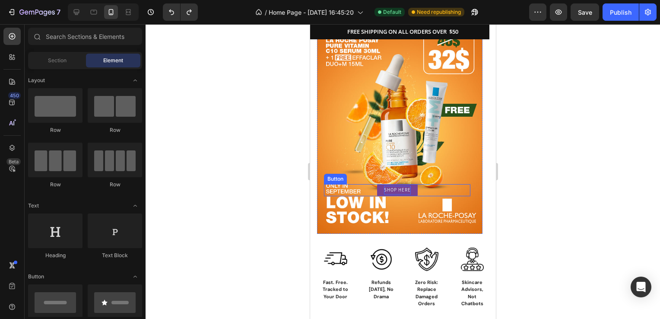
click at [410, 190] on p "SHOP HERE" at bounding box center [397, 190] width 27 height 9
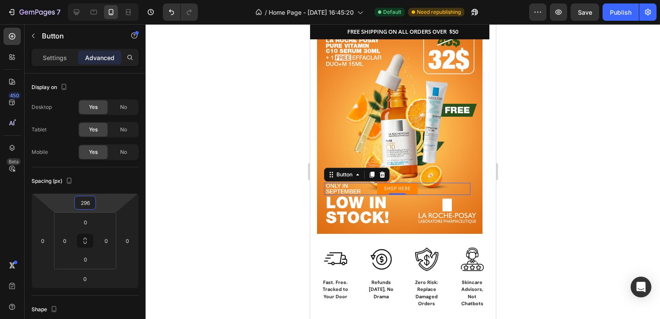
type input "298"
click at [100, 0] on html "7 / Home Page - [DATE] 16:45:20 Default Need republishing Preview Save Publish …" at bounding box center [330, 0] width 660 height 0
click at [230, 141] on div at bounding box center [403, 171] width 515 height 295
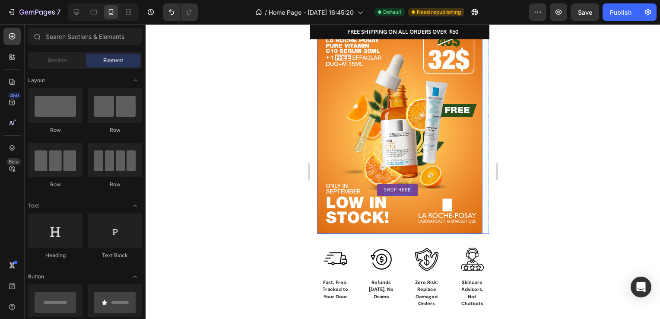
click at [408, 193] on p "SHOP HERE" at bounding box center [397, 190] width 27 height 9
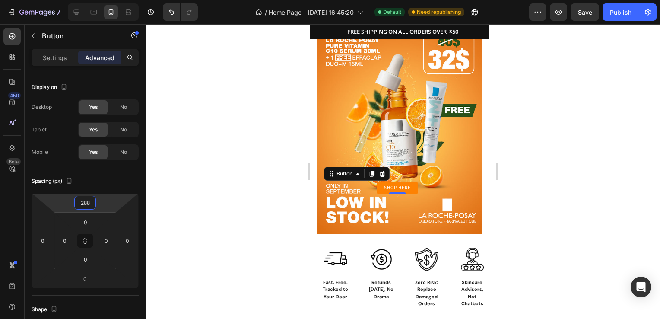
type input "290"
click at [107, 0] on html "7 / Home Page - [DATE] 16:45:20 Default Need republishing Preview Save Publish …" at bounding box center [330, 0] width 660 height 0
click at [268, 137] on div at bounding box center [403, 171] width 515 height 295
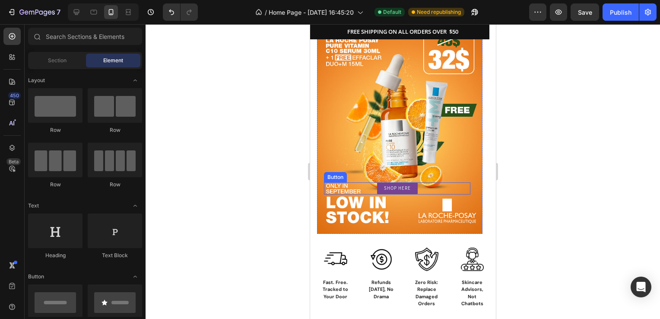
click at [382, 186] on link "SHOP HERE" at bounding box center [397, 188] width 41 height 12
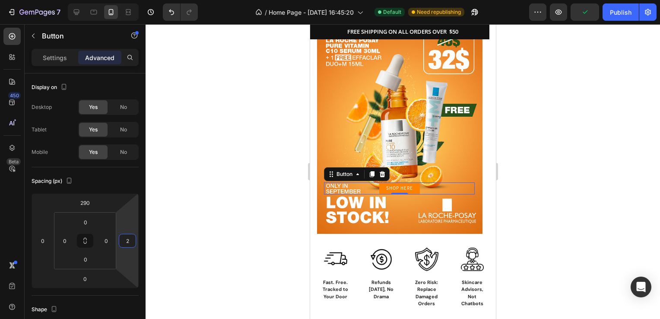
type input "0"
click at [128, 0] on html "7 / Home Page - [DATE] 16:45:20 Default Need republishing Preview Save Publish …" at bounding box center [330, 0] width 660 height 0
click at [609, 10] on button "Publish" at bounding box center [621, 11] width 36 height 17
click at [251, 80] on div at bounding box center [403, 171] width 515 height 295
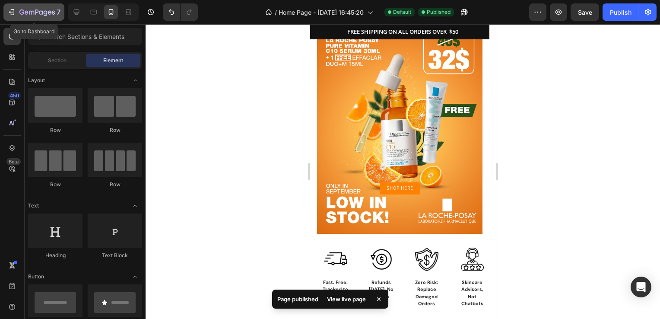
click at [21, 10] on icon "button" at bounding box center [36, 12] width 35 height 7
